Goal: Task Accomplishment & Management: Complete application form

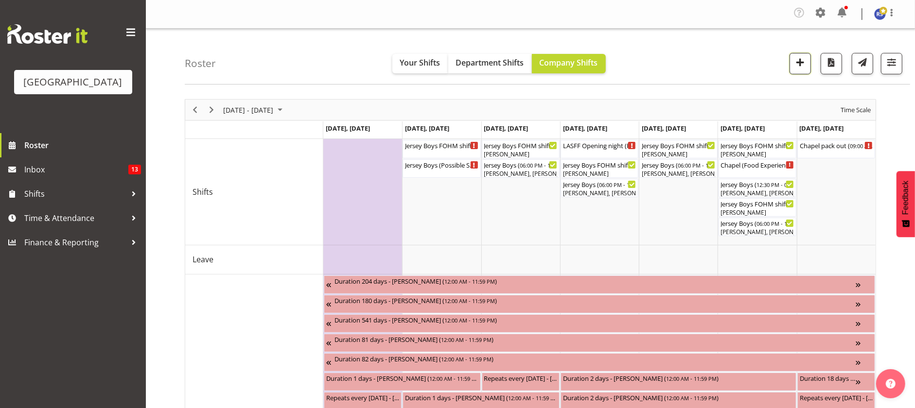
click at [799, 60] on span "button" at bounding box center [800, 62] width 13 height 13
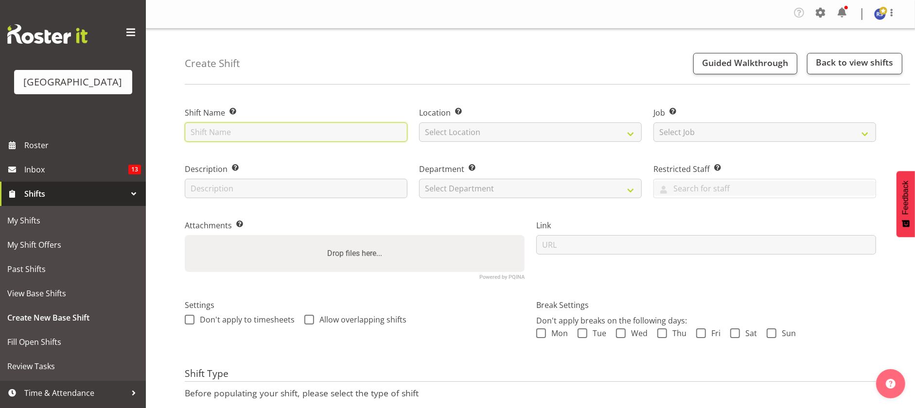
click at [297, 130] on input "text" at bounding box center [296, 131] width 223 height 19
click at [193, 135] on input "text" at bounding box center [296, 131] width 223 height 19
paste input "Moana Nui a Kiwa Wānanga"
type input "Moana Nui a Kiwa Wānanga Cargo Shed"
select select "1119"
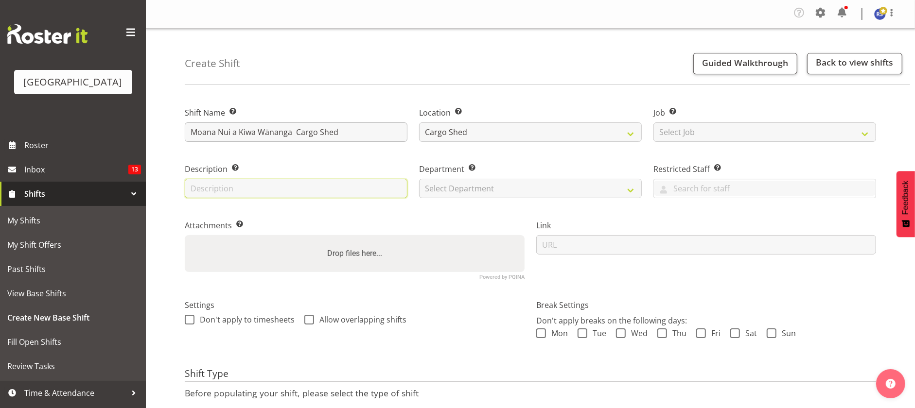
paste input "Moana Nui a Kiwa Wānanga"
type input "Moana Nui a Kiwa Wānanga"
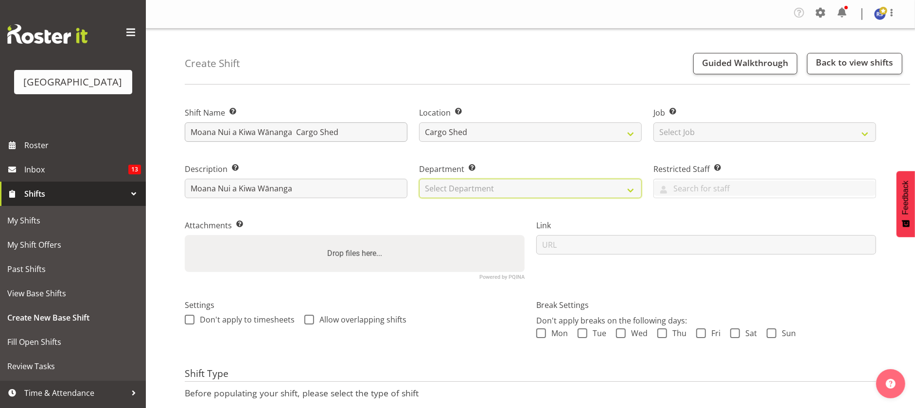
select select "791"
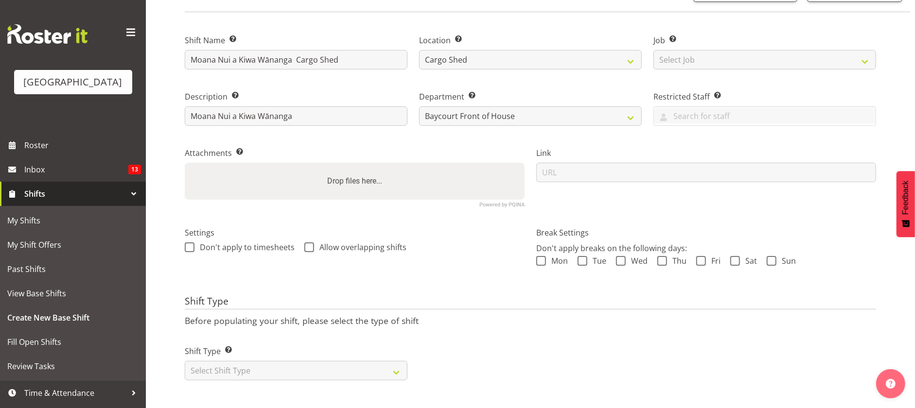
scroll to position [83, 0]
click at [258, 361] on select "Select Shift Type One Off Shift Recurring Shift Rotating Shift" at bounding box center [296, 370] width 223 height 19
select select "one_off"
click at [185, 361] on select "Select Shift Type One Off Shift Recurring Shift Rotating Shift" at bounding box center [296, 370] width 223 height 19
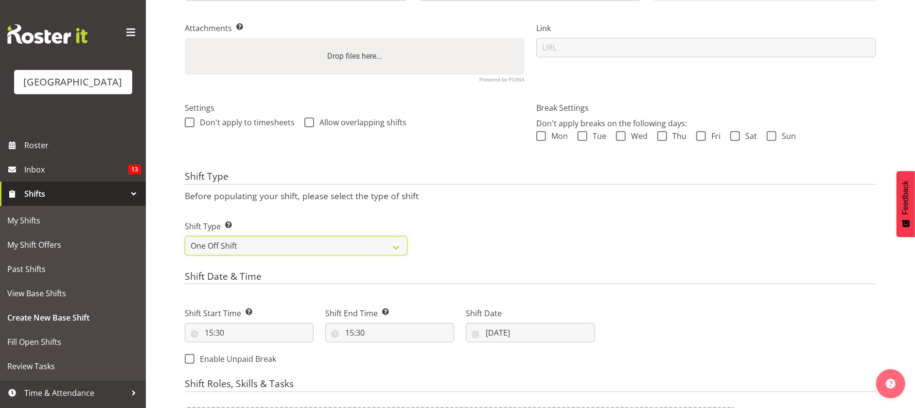
scroll to position [205, 0]
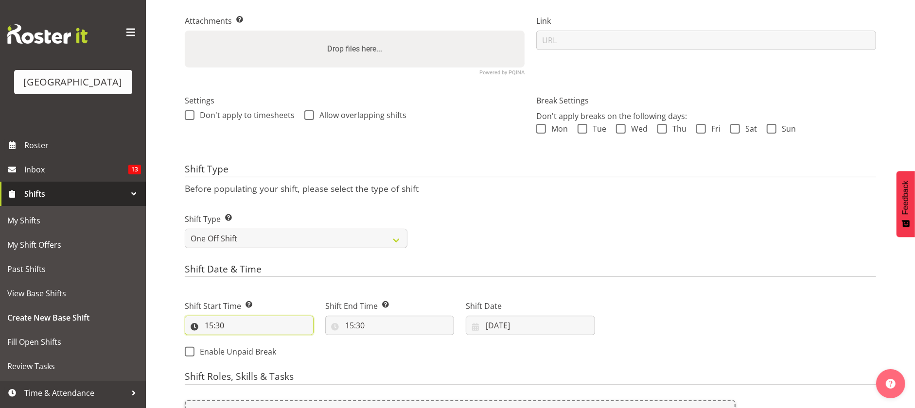
click at [251, 322] on input "15:30" at bounding box center [249, 325] width 129 height 19
click at [246, 350] on select "00 01 02 03 04 05 06 07 08 09 10 11 12 13 14 15 16 17 18 19 20 21 22 23" at bounding box center [251, 350] width 22 height 19
select select "8"
click at [240, 341] on select "00 01 02 03 04 05 06 07 08 09 10 11 12 13 14 15 16 17 18 19 20 21 22 23" at bounding box center [251, 350] width 22 height 19
type input "08:30"
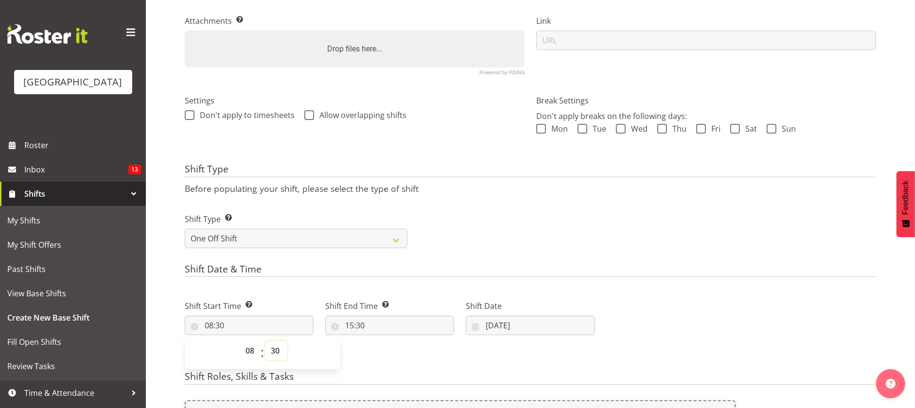
click at [277, 351] on select "00 01 02 03 04 05 06 07 08 09 10 11 12 13 14 15 16 17 18 19 20 21 22 23 24 25 2…" at bounding box center [276, 350] width 22 height 19
select select "15"
click at [265, 341] on select "00 01 02 03 04 05 06 07 08 09 10 11 12 13 14 15 16 17 18 19 20 21 22 23 24 25 2…" at bounding box center [276, 350] width 22 height 19
type input "08:15"
click at [397, 367] on form "Shift Name Enter a name for the shift (e.g. Day Shift). Moana Nui a Kiwa Wānang…" at bounding box center [530, 232] width 691 height 687
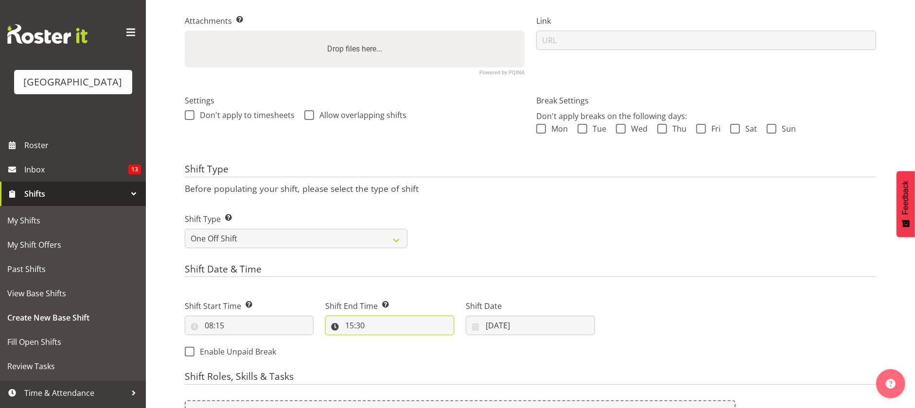
click at [363, 325] on input "15:30" at bounding box center [389, 325] width 129 height 19
click at [391, 350] on select "00 01 02 03 04 05 06 07 08 09 10 11 12 13 14 15 16 17 18 19 20 21 22 23" at bounding box center [392, 350] width 22 height 19
select select "17"
click at [381, 341] on select "00 01 02 03 04 05 06 07 08 09 10 11 12 13 14 15 16 17 18 19 20 21 22 23" at bounding box center [392, 350] width 22 height 19
type input "17:30"
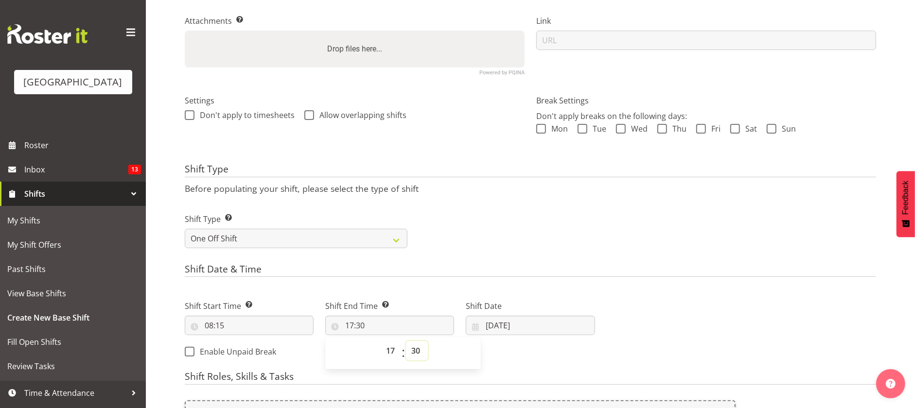
click at [413, 350] on select "00 01 02 03 04 05 06 07 08 09 10 11 12 13 14 15 16 17 18 19 20 21 22 23 24 25 2…" at bounding box center [417, 350] width 22 height 19
select select "15"
click at [406, 341] on select "00 01 02 03 04 05 06 07 08 09 10 11 12 13 14 15 16 17 18 19 20 21 22 23 24 25 2…" at bounding box center [417, 350] width 22 height 19
type input "17:15"
click at [538, 354] on div "Shift Start Time Set the time of the day you wish this shift to start 08:15 00 …" at bounding box center [390, 326] width 422 height 79
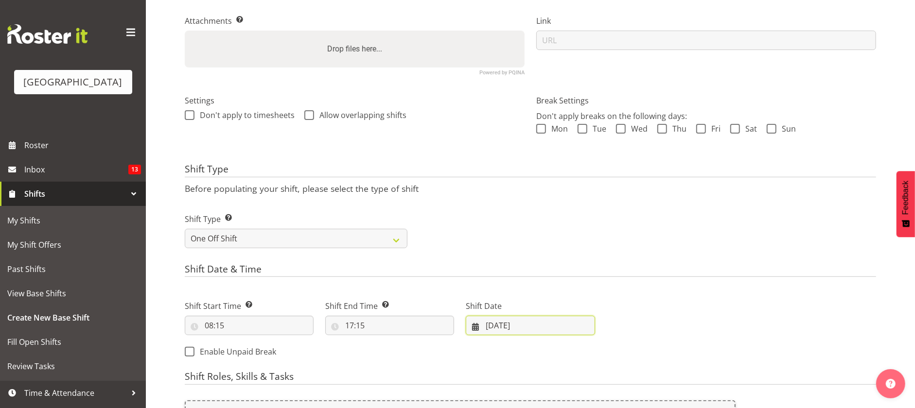
click at [486, 325] on input "02/09/2025" at bounding box center [530, 325] width 129 height 19
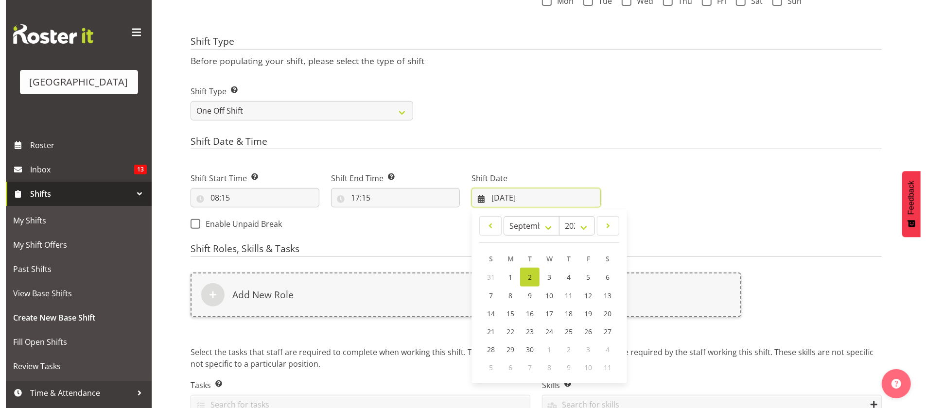
scroll to position [390, 0]
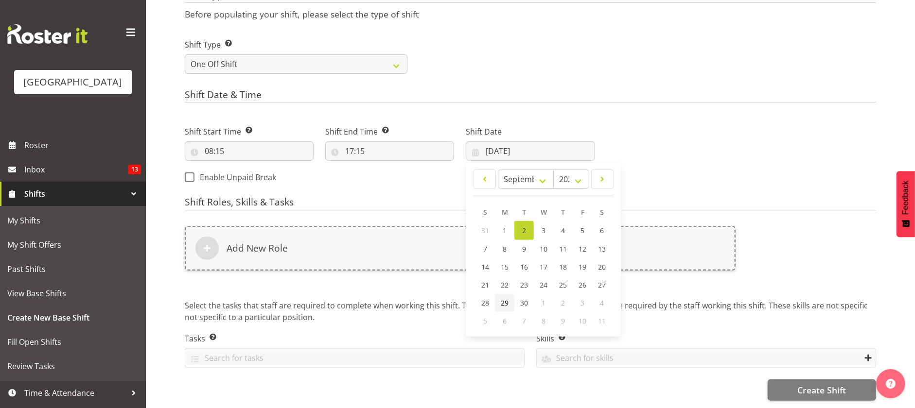
click at [504, 298] on span "29" at bounding box center [505, 302] width 8 height 9
type input "29/09/2025"
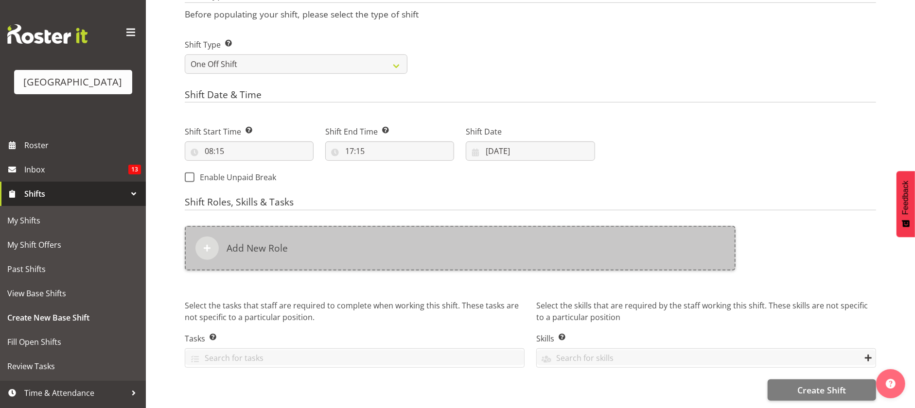
click at [305, 243] on div "Add New Role" at bounding box center [460, 248] width 551 height 45
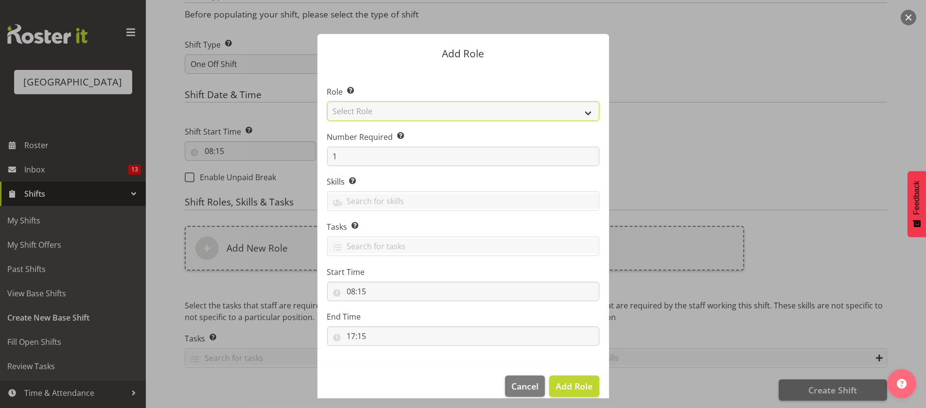
click at [349, 117] on select "Select Role Audio Bar Bar Runner Bar Training Box Office Cargo Shed Venue Rep C…" at bounding box center [463, 111] width 272 height 19
select select "1352"
click at [327, 102] on select "Select Role Audio Bar Bar Runner Bar Training Box Office Cargo Shed Venue Rep C…" at bounding box center [463, 111] width 272 height 19
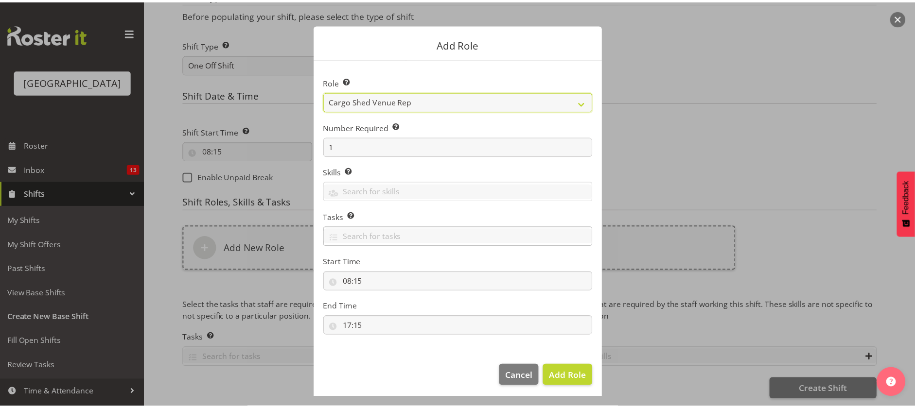
scroll to position [13, 0]
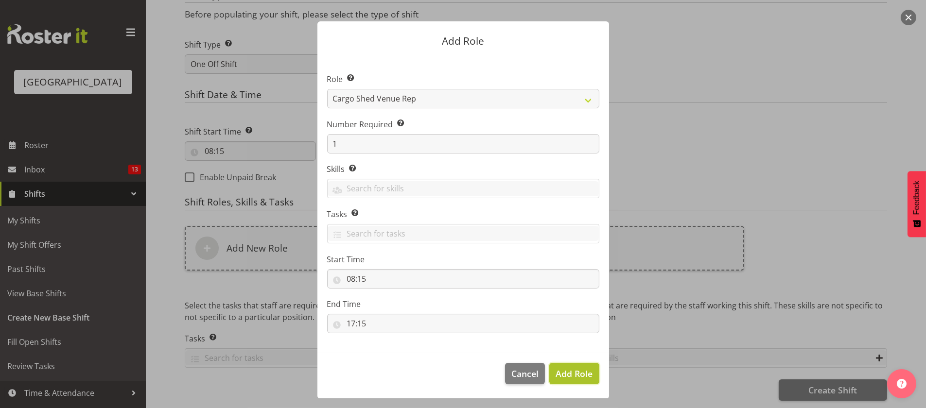
click at [574, 371] on span "Add Role" at bounding box center [574, 374] width 37 height 12
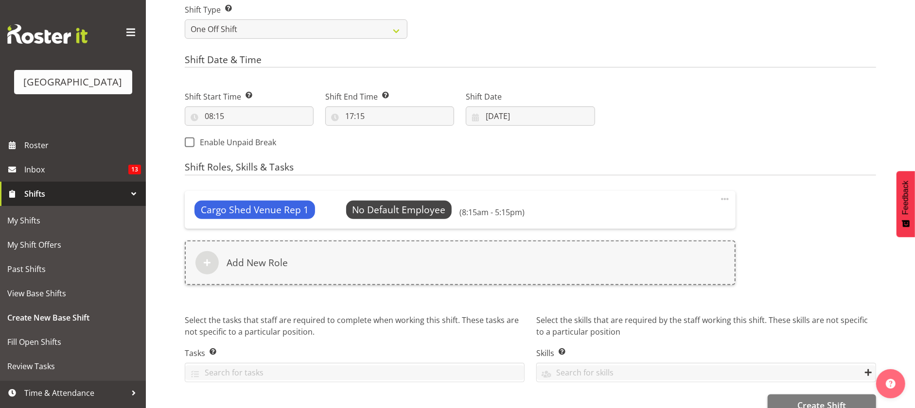
scroll to position [440, 0]
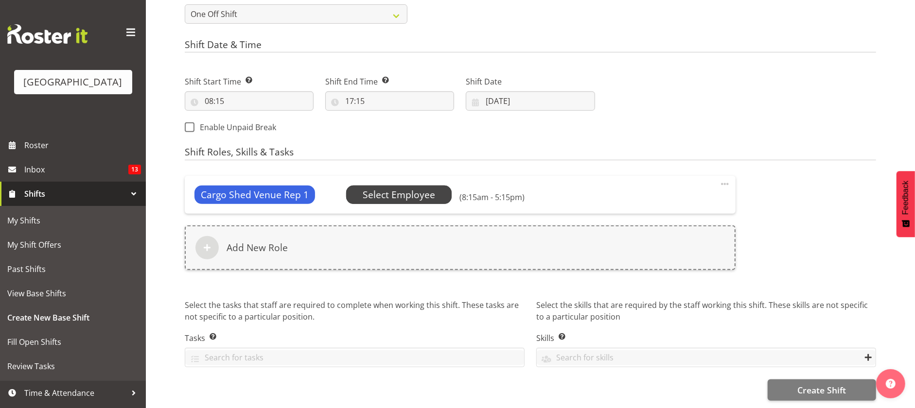
click at [392, 188] on span "Select Employee" at bounding box center [399, 195] width 72 height 14
click at [803, 384] on span "Create Shift" at bounding box center [821, 390] width 49 height 13
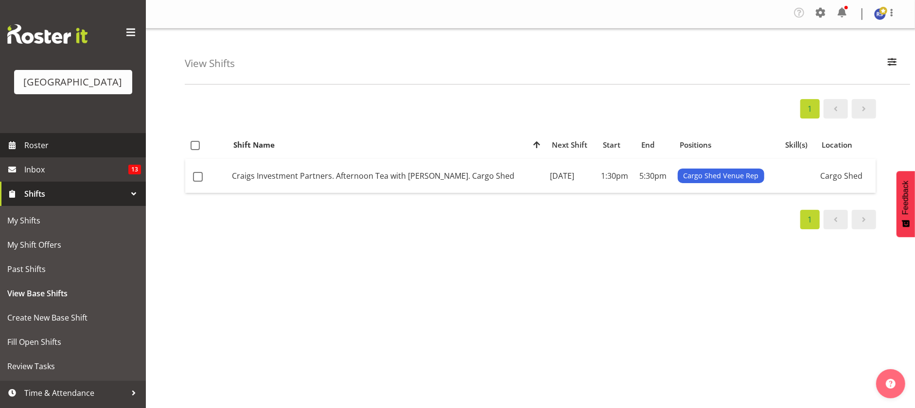
click at [52, 153] on span "Roster" at bounding box center [82, 145] width 117 height 15
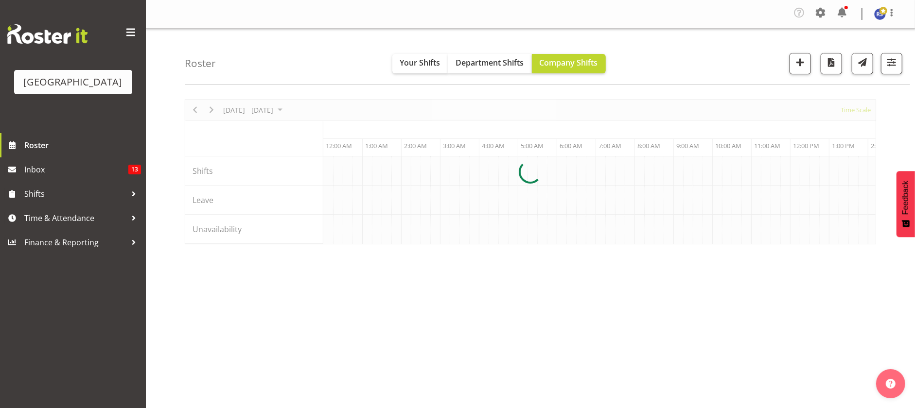
scroll to position [0, 933]
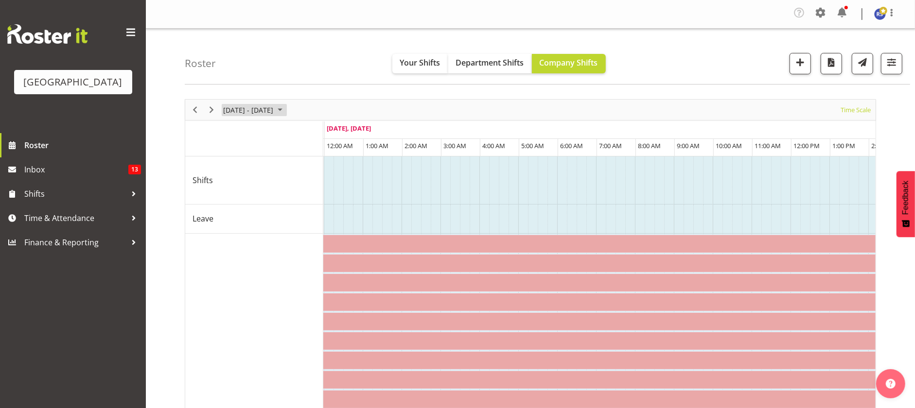
click at [259, 111] on span "[DATE] - [DATE]" at bounding box center [248, 110] width 52 height 12
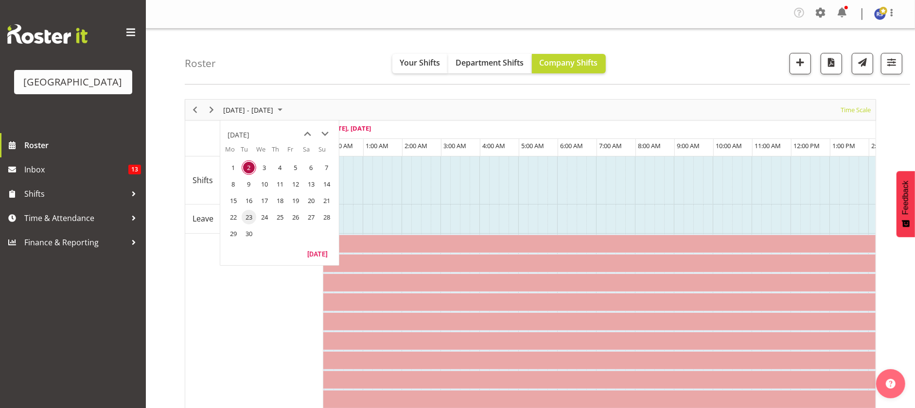
click at [246, 219] on span "23" at bounding box center [249, 217] width 15 height 15
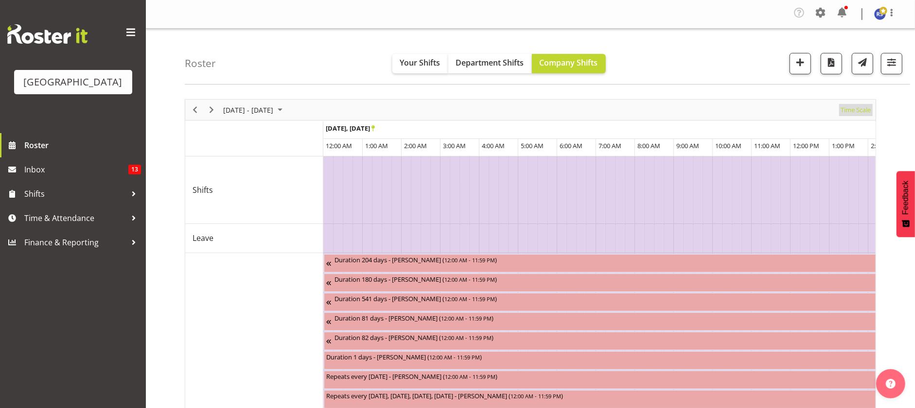
click at [851, 110] on span "Time Scale" at bounding box center [855, 110] width 32 height 12
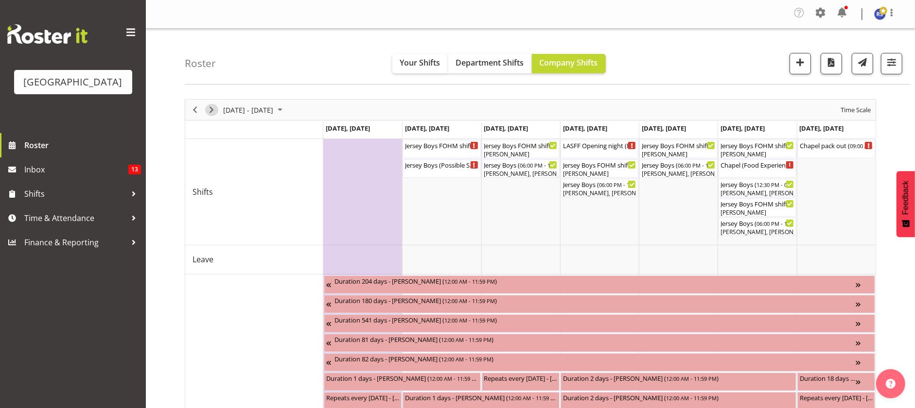
click at [212, 110] on span "Next" at bounding box center [212, 110] width 12 height 12
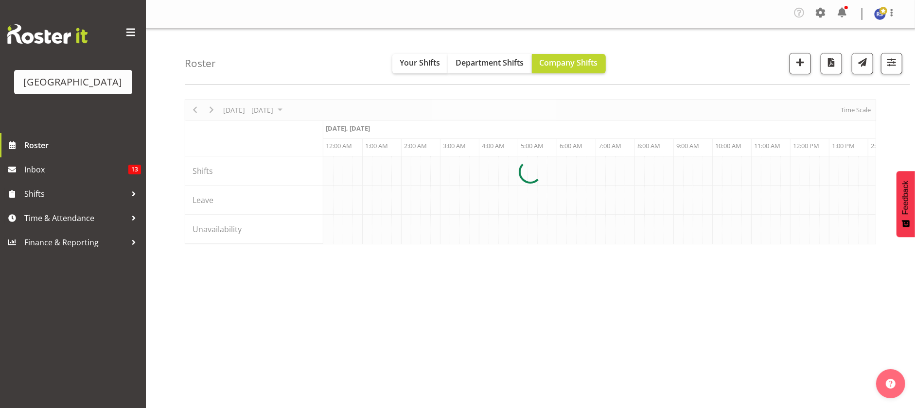
click at [851, 106] on div at bounding box center [530, 171] width 691 height 145
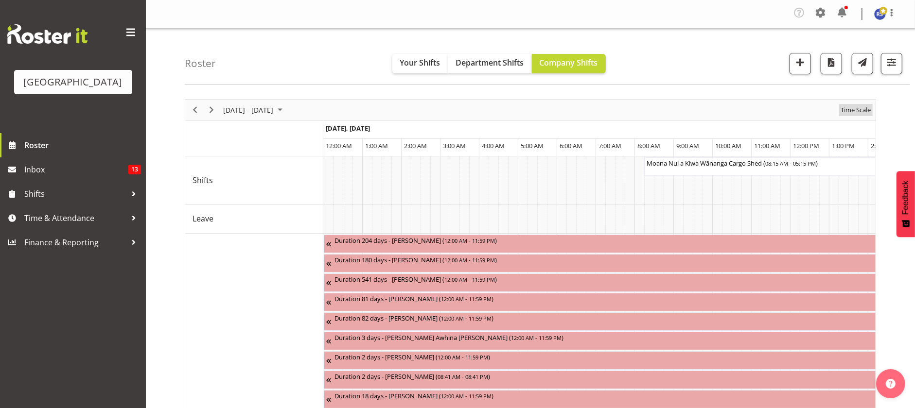
click at [849, 110] on span "Time Scale" at bounding box center [855, 110] width 32 height 12
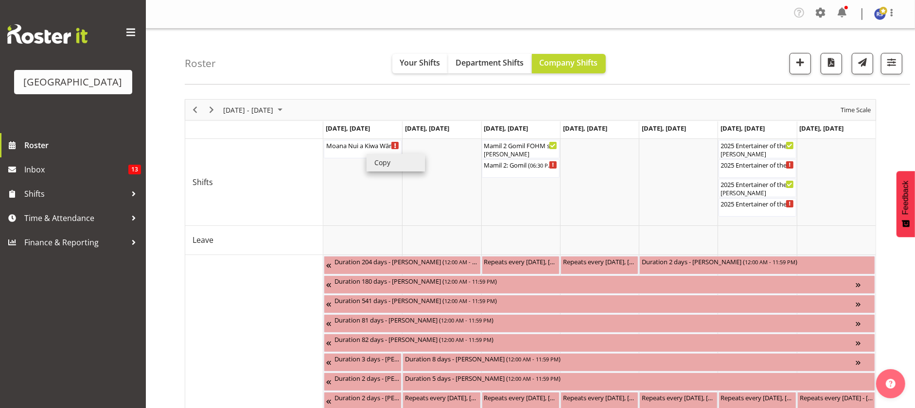
click at [386, 163] on li "Copy" at bounding box center [395, 162] width 58 height 17
click at [441, 145] on td "Timeline Week of September 30, 2025" at bounding box center [441, 182] width 79 height 87
click at [451, 151] on li "Paste" at bounding box center [471, 154] width 58 height 17
click at [511, 185] on td "Timeline Week of September 30, 2025" at bounding box center [520, 182] width 79 height 87
click at [424, 144] on div "Moana Nui a Kiwa Wānanga Cargo Shed ( 08:15 AM - 05:15 PM )" at bounding box center [441, 145] width 74 height 10
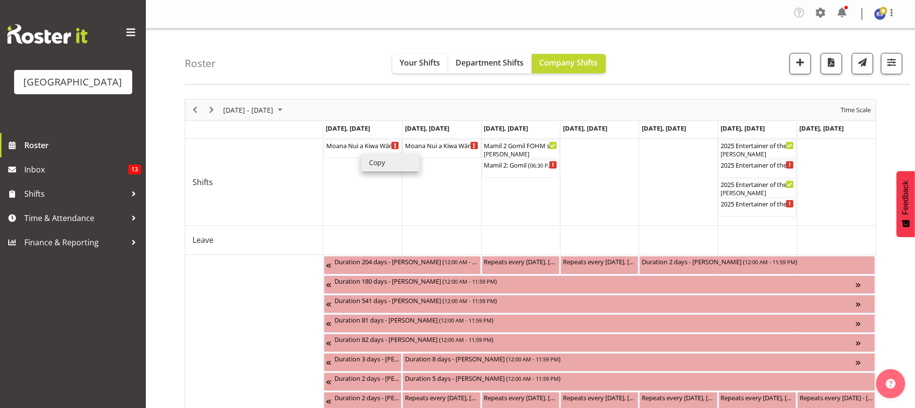
click at [382, 164] on li "Copy" at bounding box center [390, 162] width 58 height 17
click at [503, 183] on td "Timeline Week of September 30, 2025" at bounding box center [520, 182] width 79 height 87
click at [515, 190] on li "Paste" at bounding box center [532, 192] width 58 height 17
click at [603, 144] on td "Timeline Week of September 30, 2025" at bounding box center [599, 182] width 79 height 87
click at [507, 149] on li "Copy" at bounding box center [526, 150] width 58 height 17
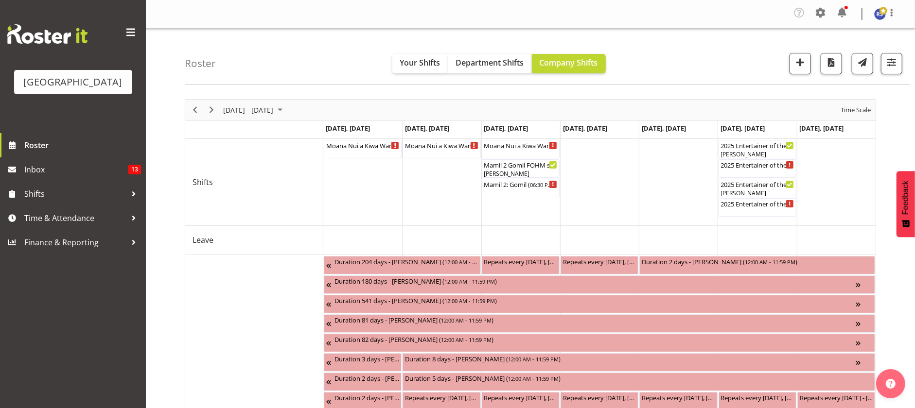
click at [584, 144] on td "Timeline Week of September 30, 2025" at bounding box center [599, 182] width 79 height 87
click at [597, 153] on li "Paste" at bounding box center [614, 153] width 58 height 17
click at [608, 156] on li "Copy" at bounding box center [628, 156] width 58 height 17
click at [648, 142] on td "Timeline Week of September 30, 2025" at bounding box center [678, 182] width 79 height 87
click at [655, 150] on li "Paste" at bounding box center [678, 151] width 58 height 17
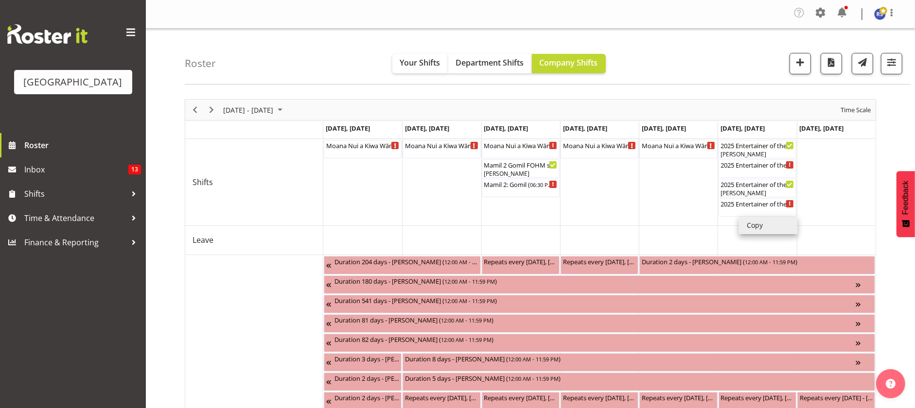
click at [651, 197] on td "Timeline Week of September 30, 2025" at bounding box center [678, 182] width 79 height 87
click at [660, 152] on li "Copy" at bounding box center [683, 154] width 58 height 17
click at [744, 216] on div "2025 Entertainer of the Year - EVENING ( 05:30 PM - 11:30 PM )" at bounding box center [757, 207] width 78 height 18
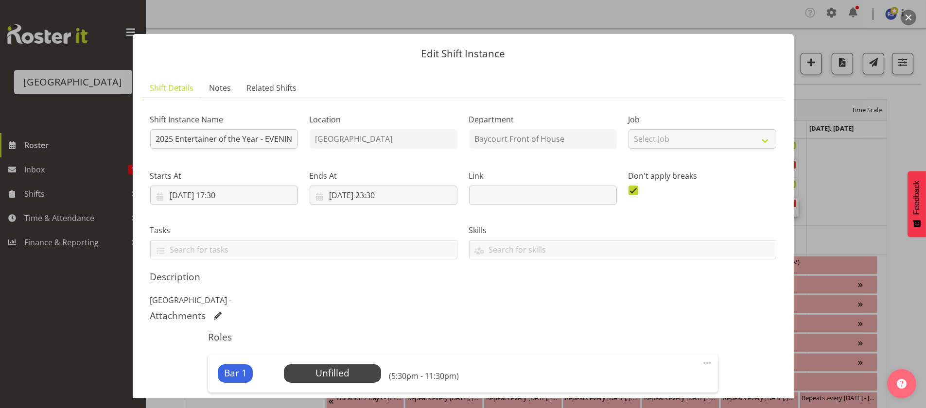
click at [745, 220] on div "Skills" at bounding box center [622, 238] width 319 height 54
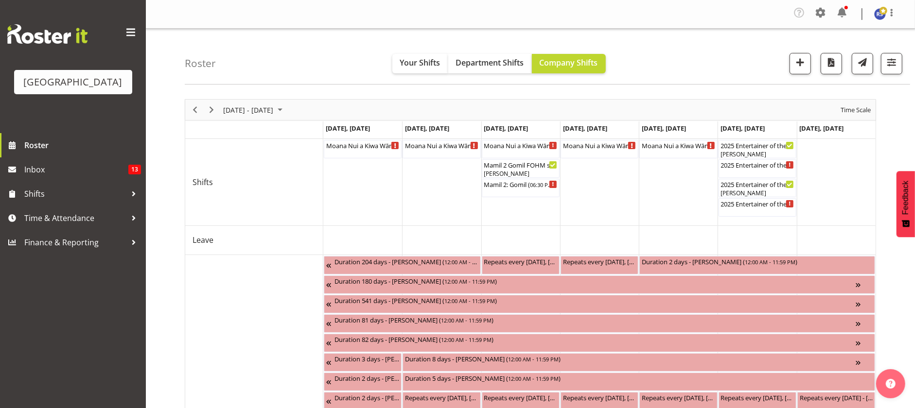
click at [740, 222] on td "Timeline Week of September 30, 2025" at bounding box center [756, 182] width 79 height 87
click at [751, 228] on li "Paste" at bounding box center [770, 230] width 58 height 17
